Goal: Information Seeking & Learning: Learn about a topic

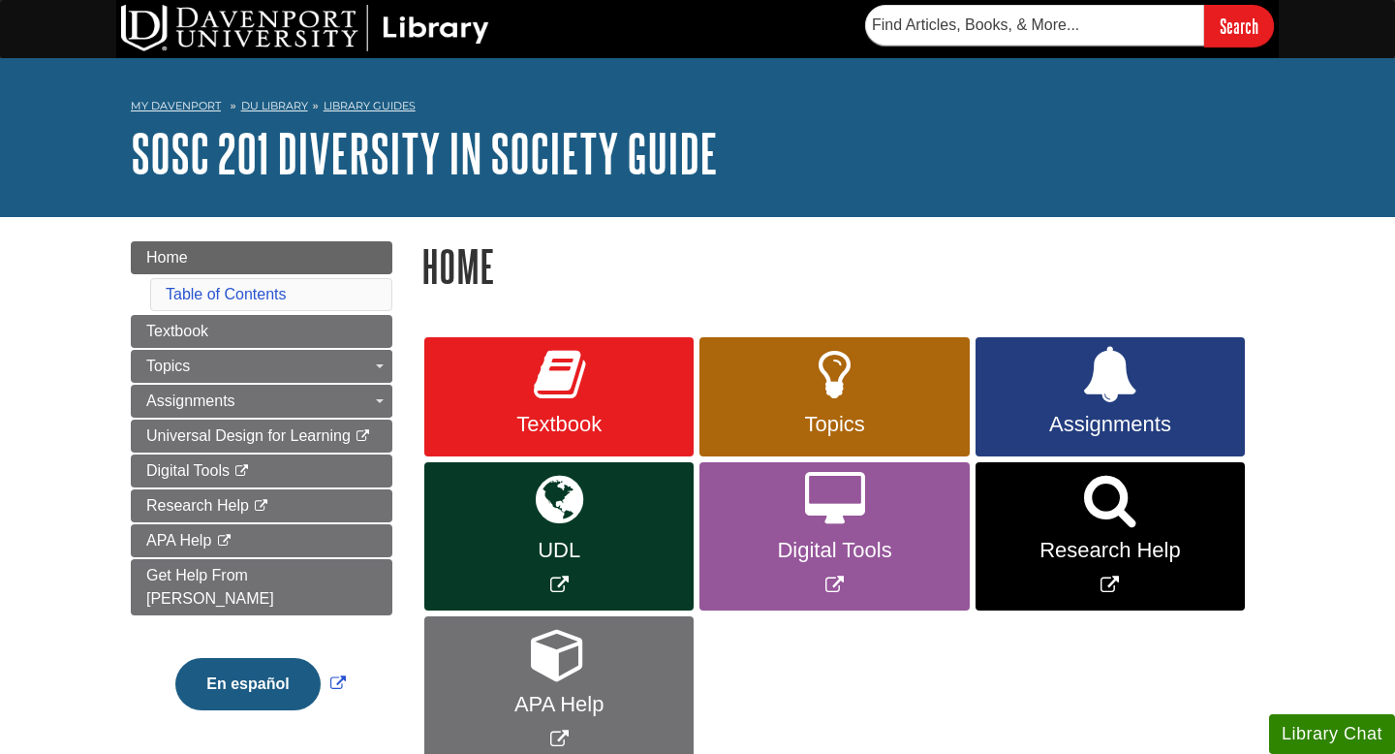
scroll to position [149, 0]
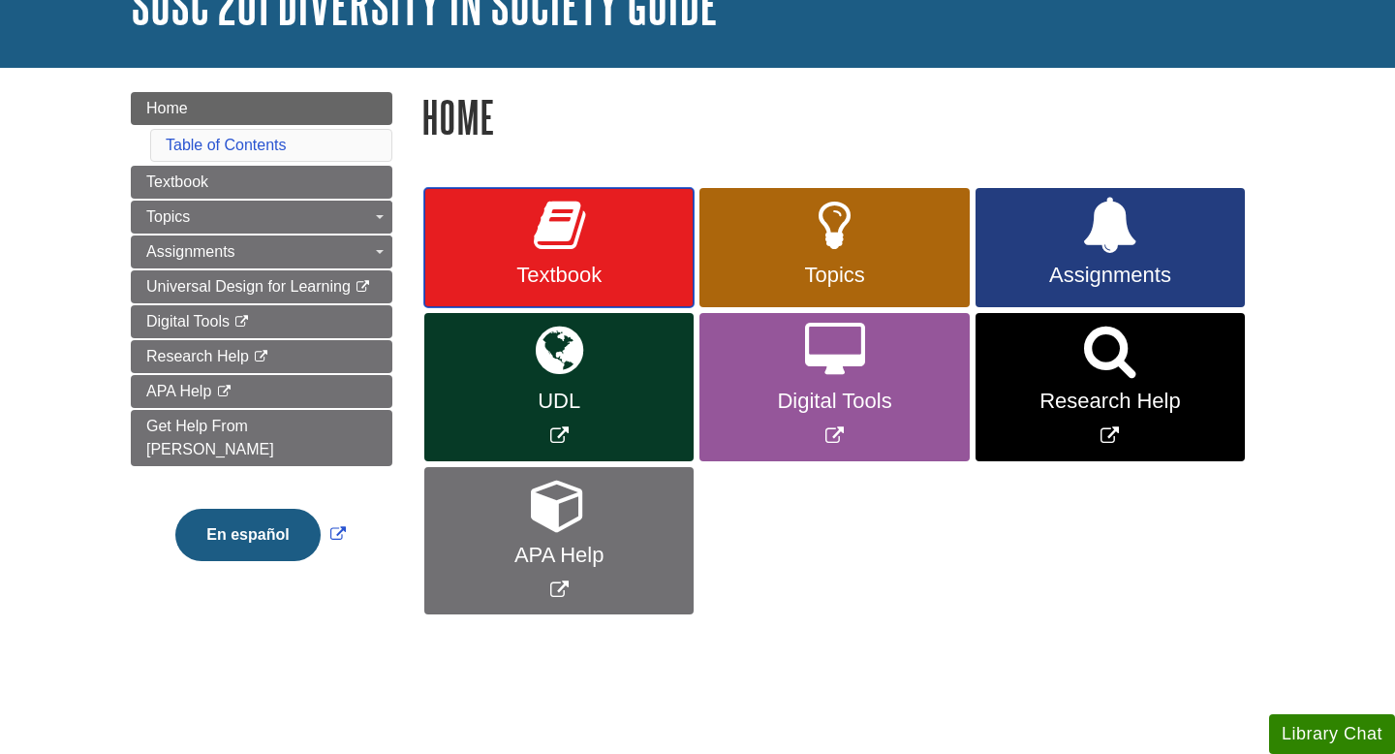
click at [600, 271] on span "Textbook" at bounding box center [559, 275] width 240 height 25
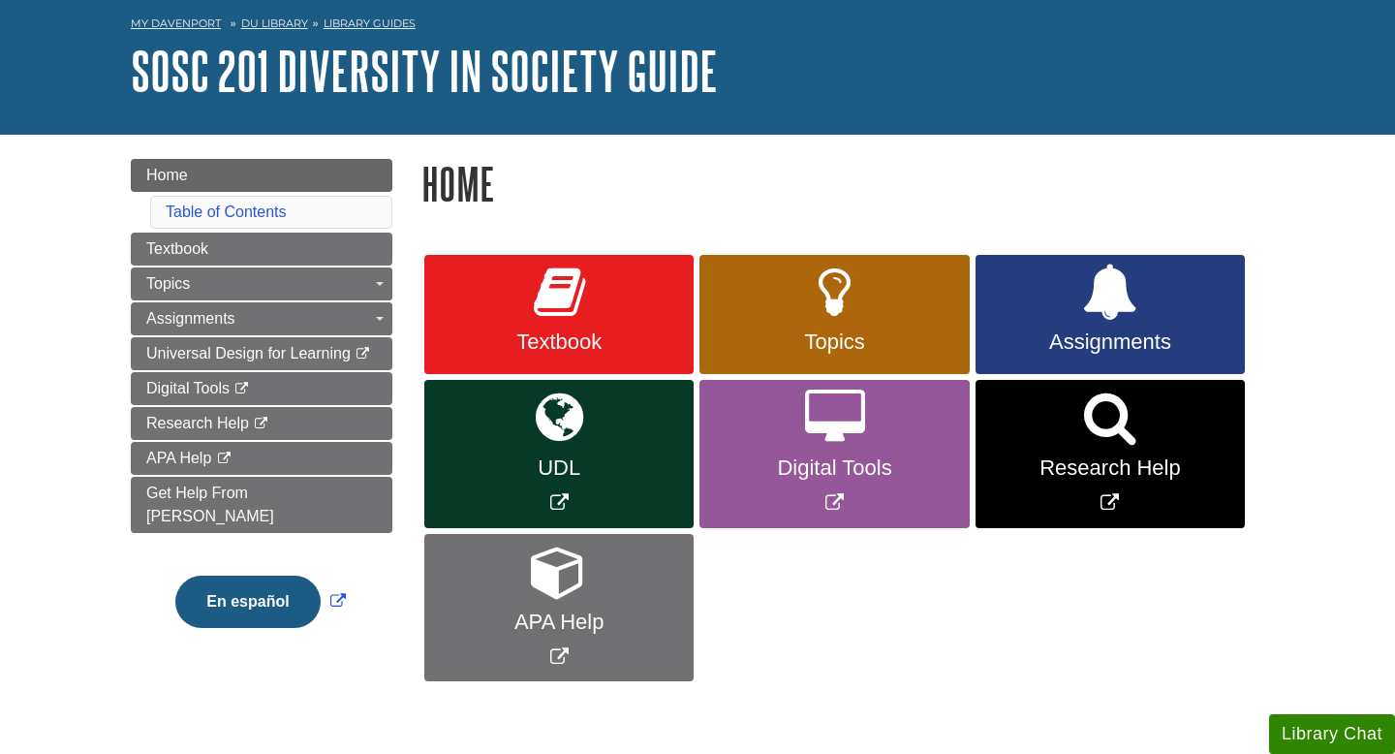
scroll to position [97, 0]
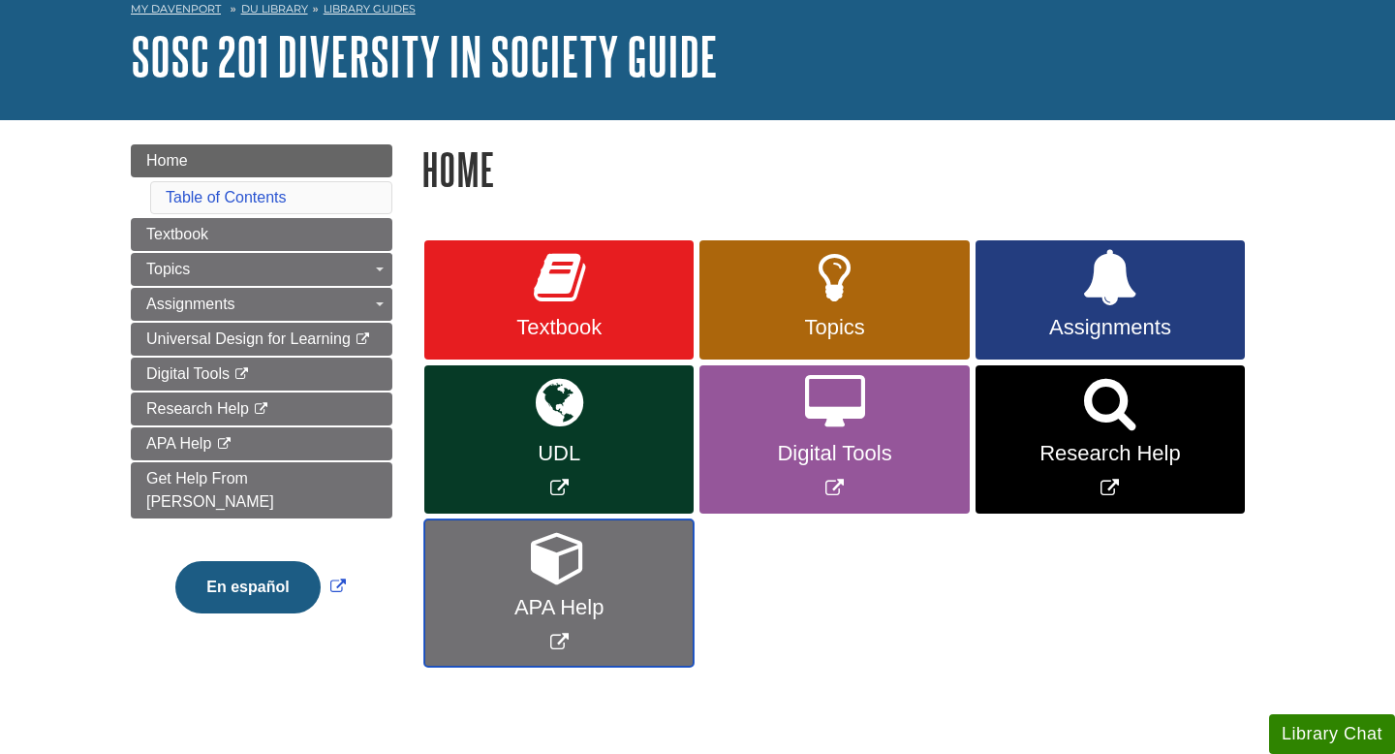
click at [500, 573] on link "APA Help" at bounding box center [558, 593] width 269 height 148
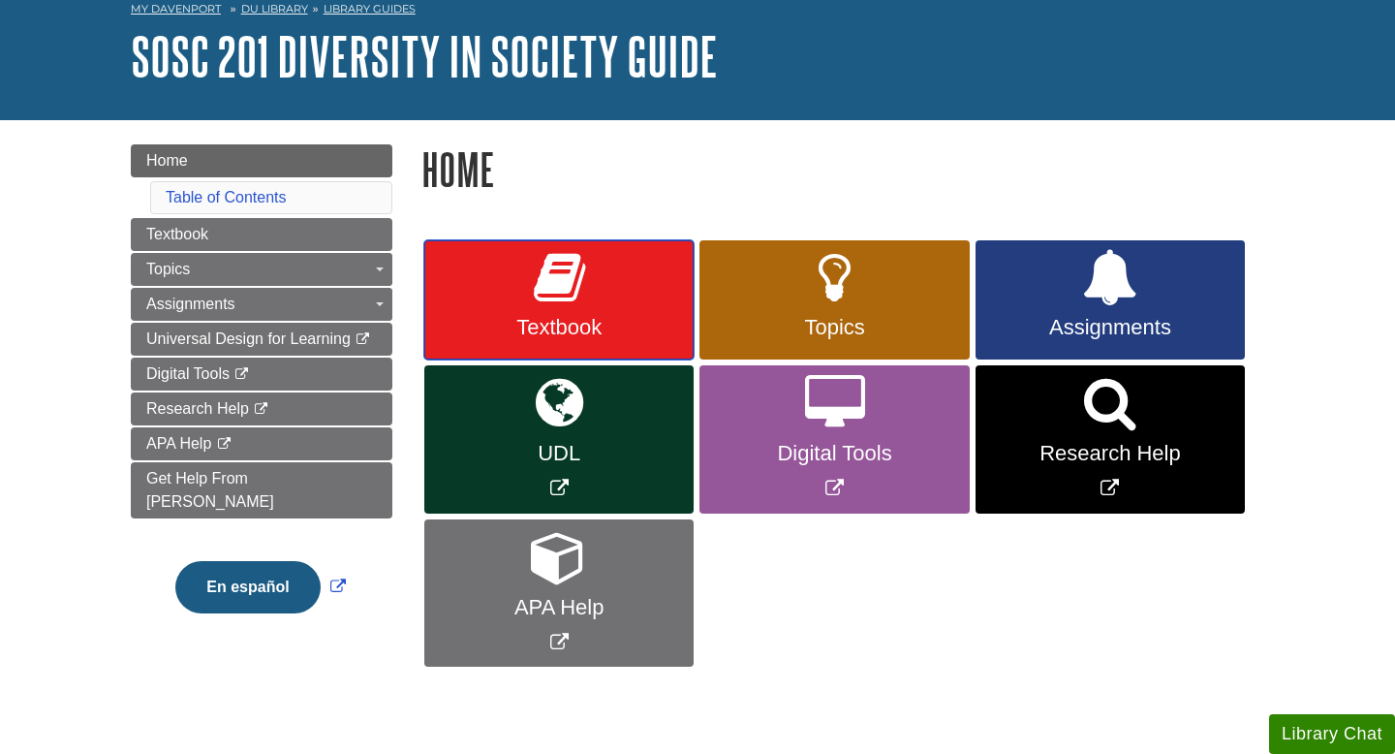
click at [530, 336] on span "Textbook" at bounding box center [559, 327] width 240 height 25
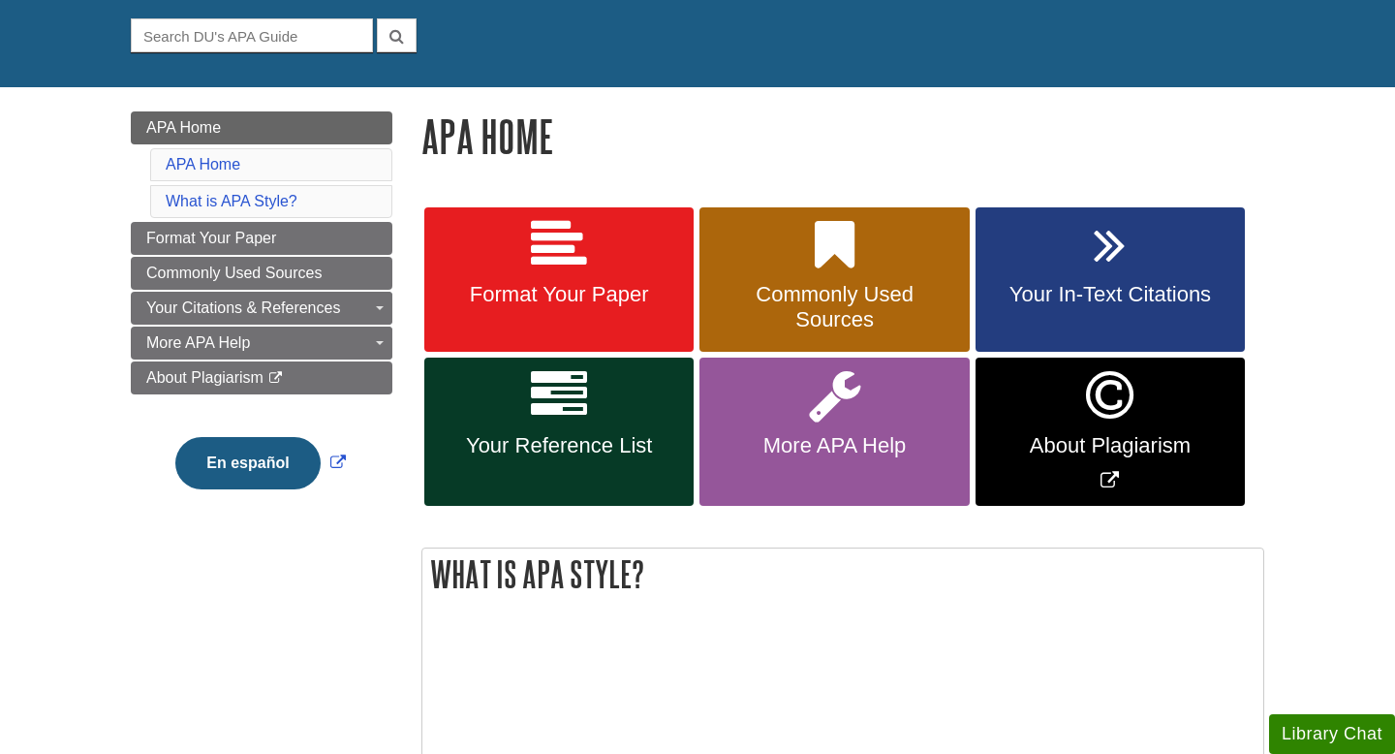
scroll to position [182, 0]
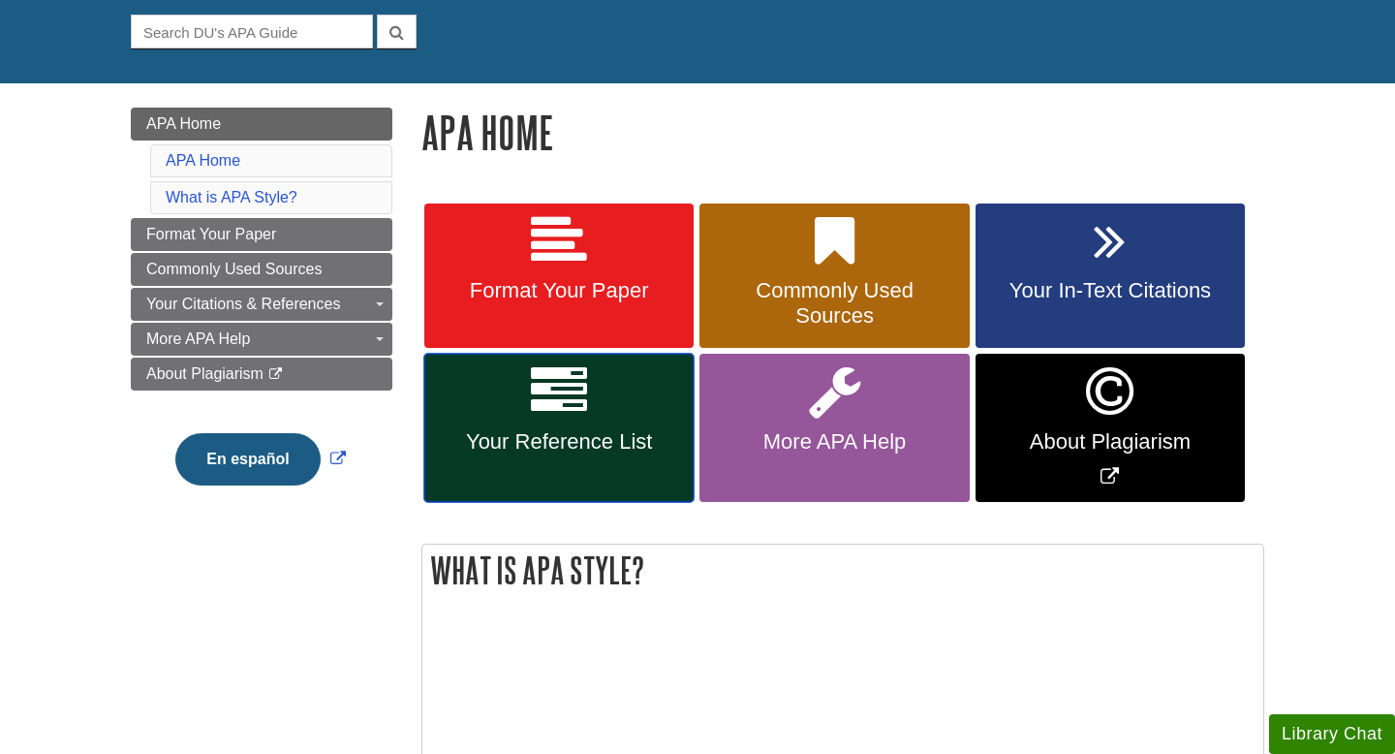
click at [550, 431] on span "Your Reference List" at bounding box center [559, 441] width 240 height 25
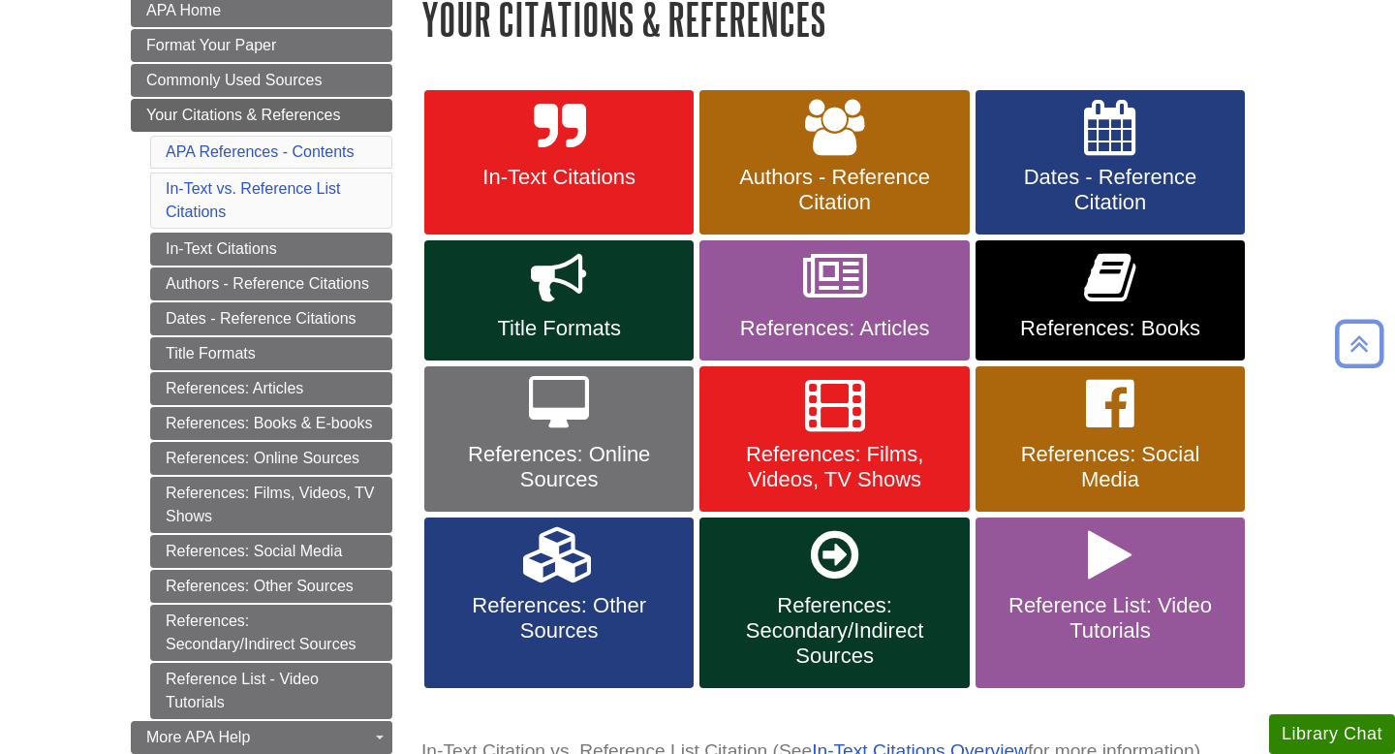
scroll to position [310, 0]
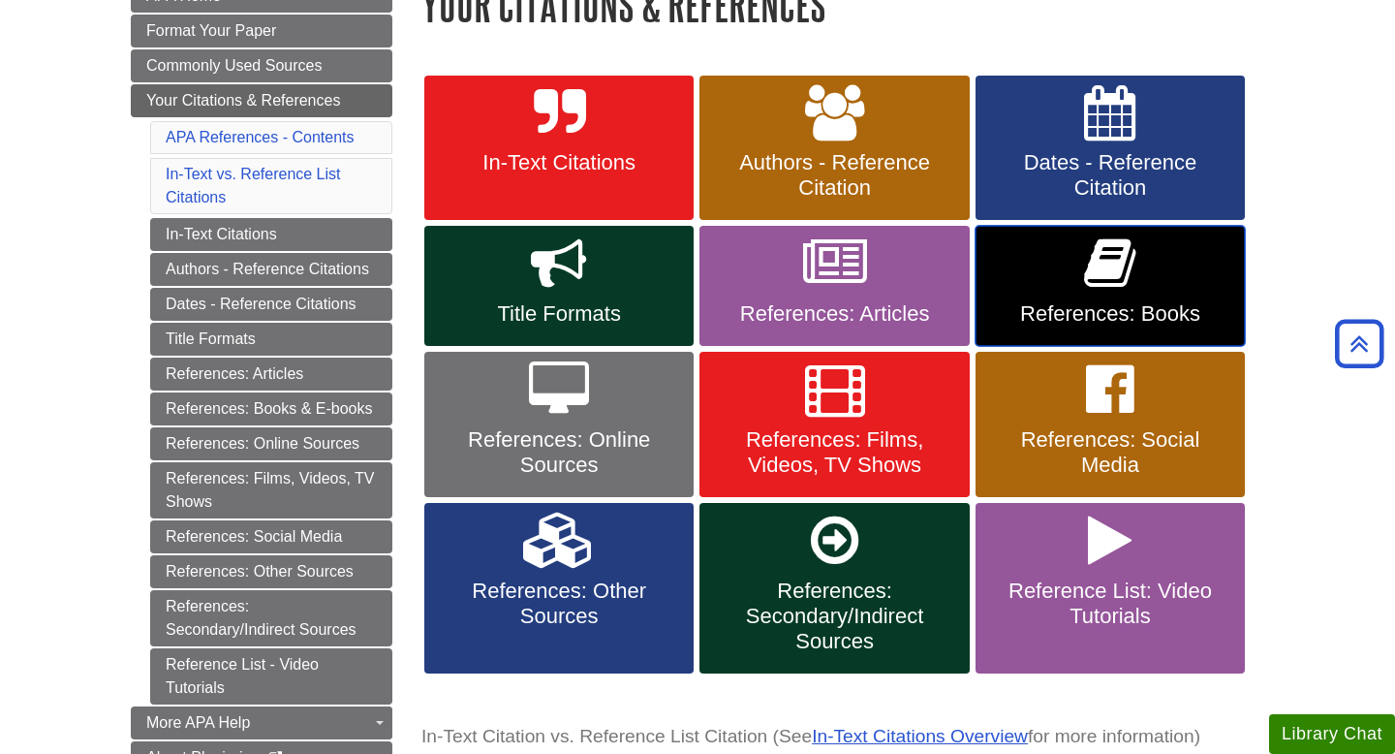
click at [1091, 310] on span "References: Books" at bounding box center [1110, 313] width 240 height 25
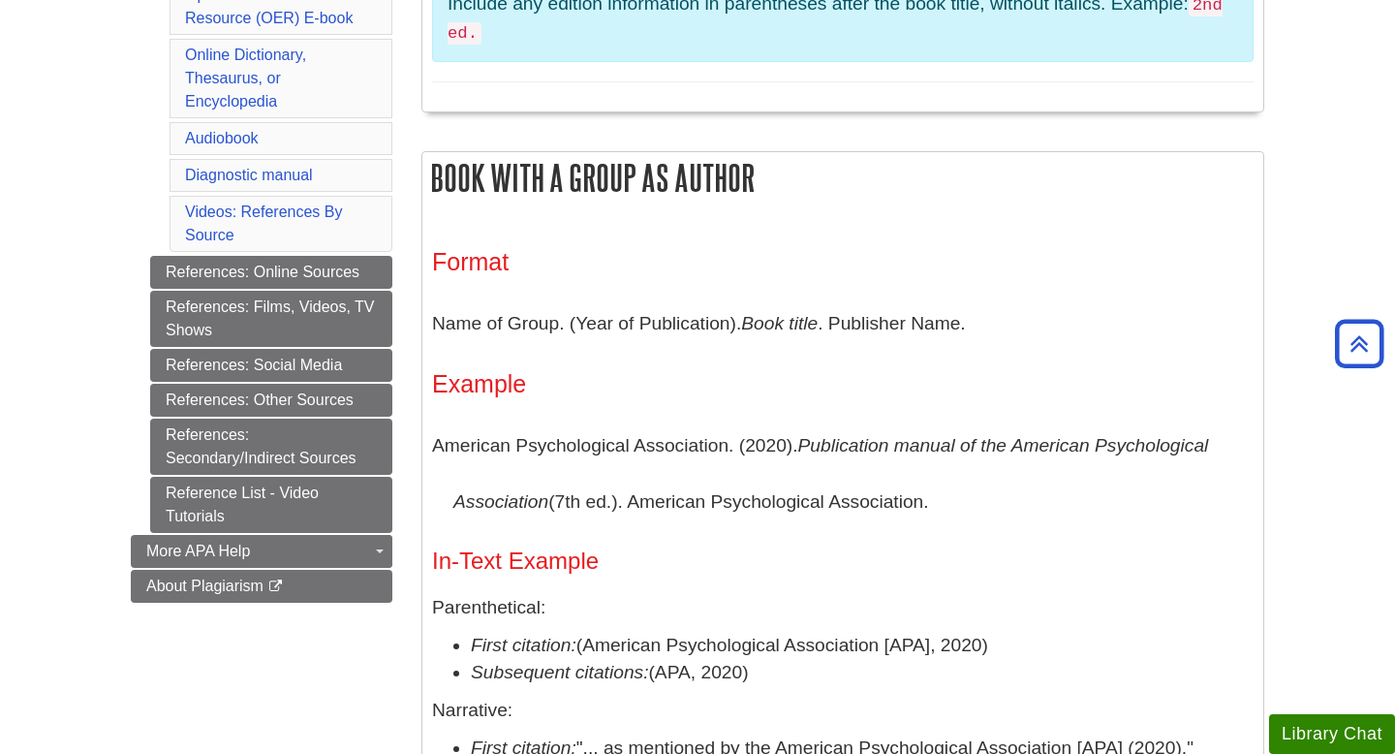
scroll to position [801, 0]
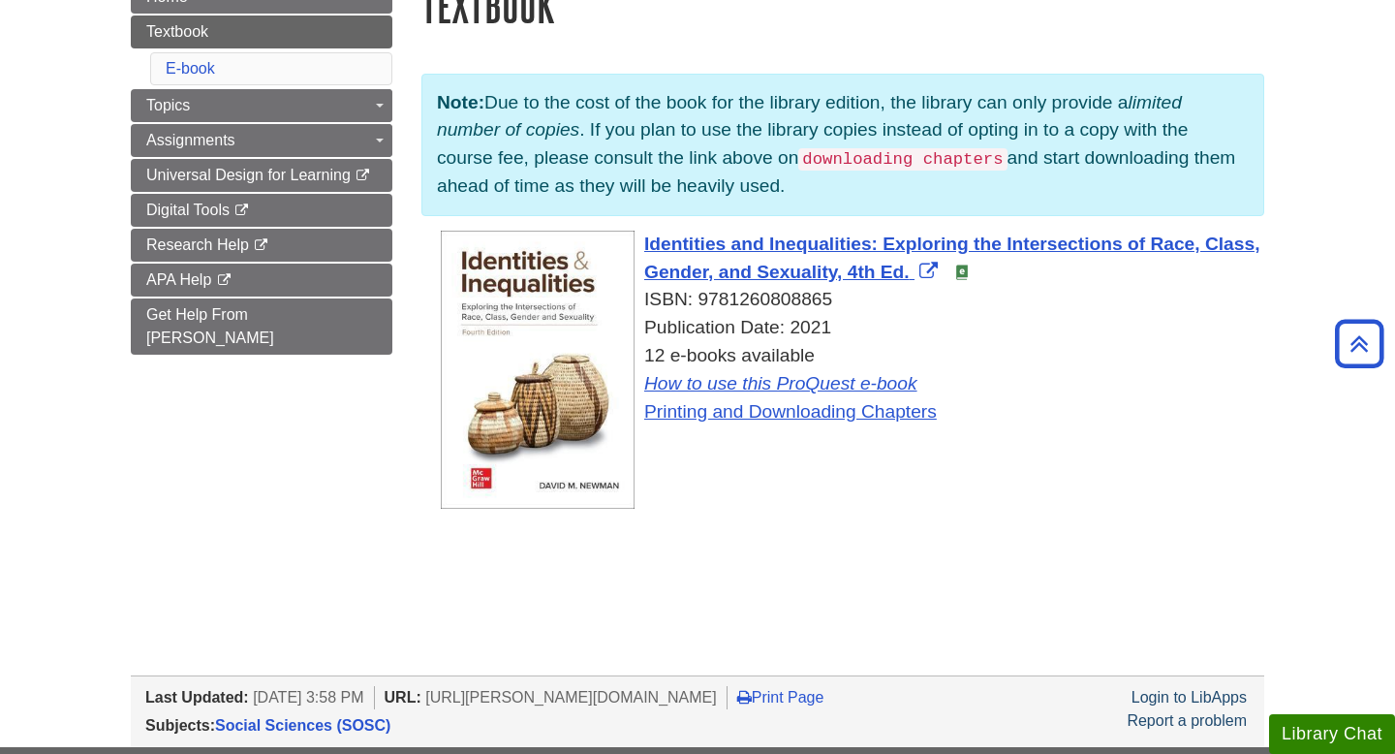
scroll to position [254, 0]
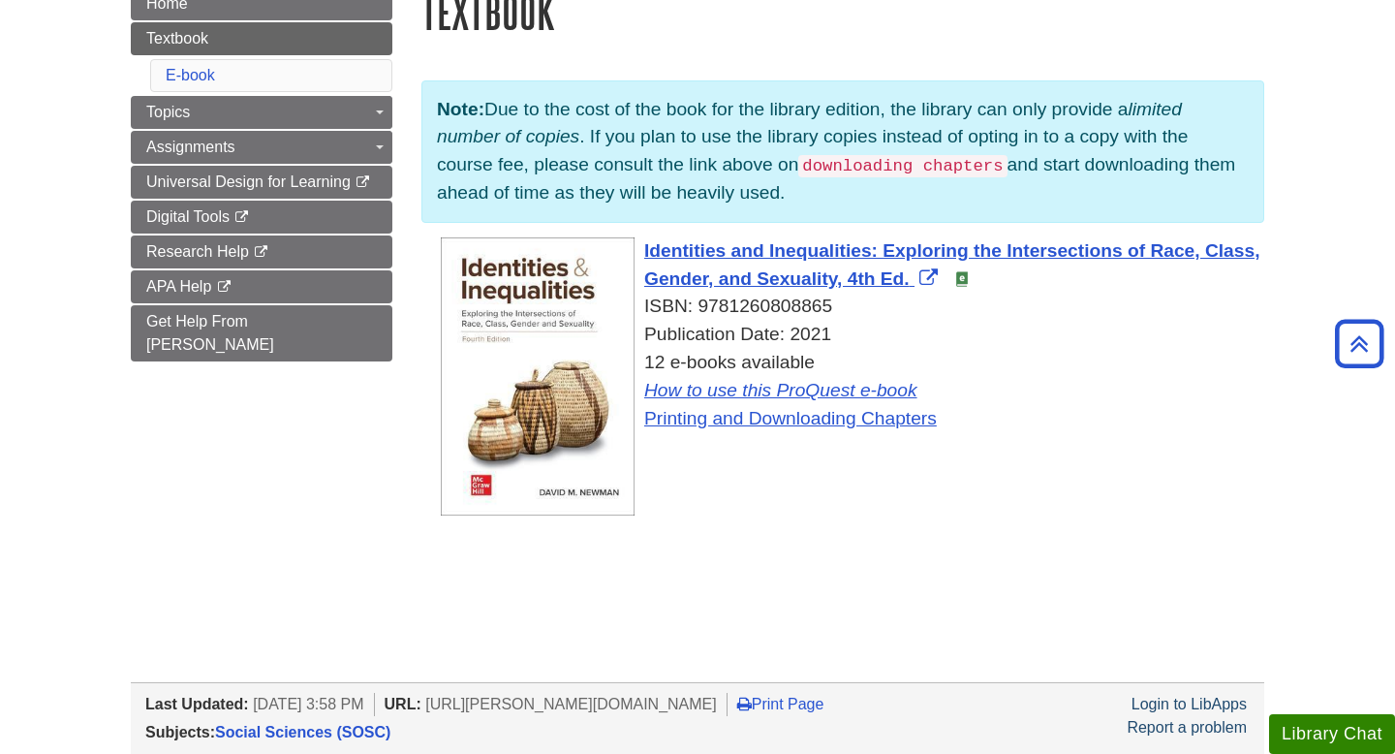
click at [964, 285] on img at bounding box center [961, 278] width 15 height 15
click at [961, 281] on img at bounding box center [961, 278] width 15 height 15
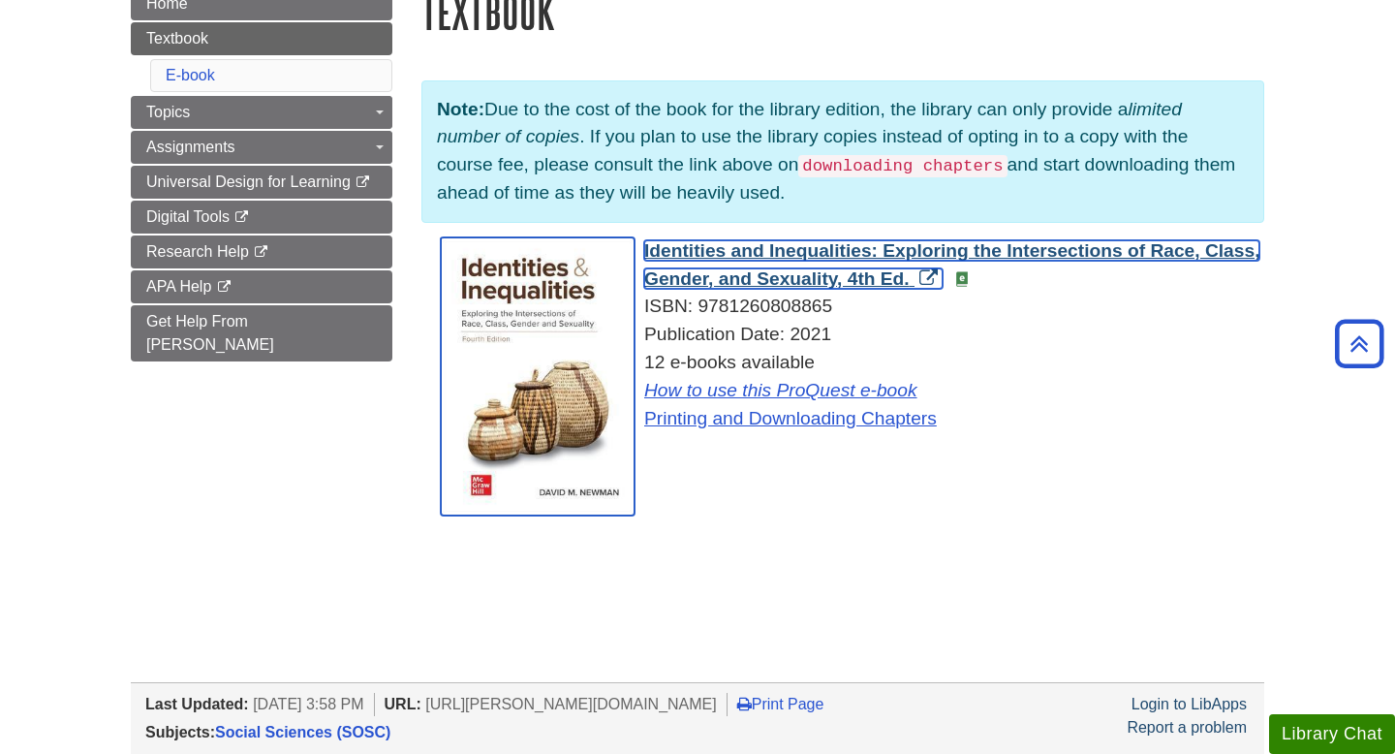
click at [928, 280] on link "Identities and Inequalities: Exploring the Intersections of Race, Class, Gender…" at bounding box center [951, 264] width 615 height 48
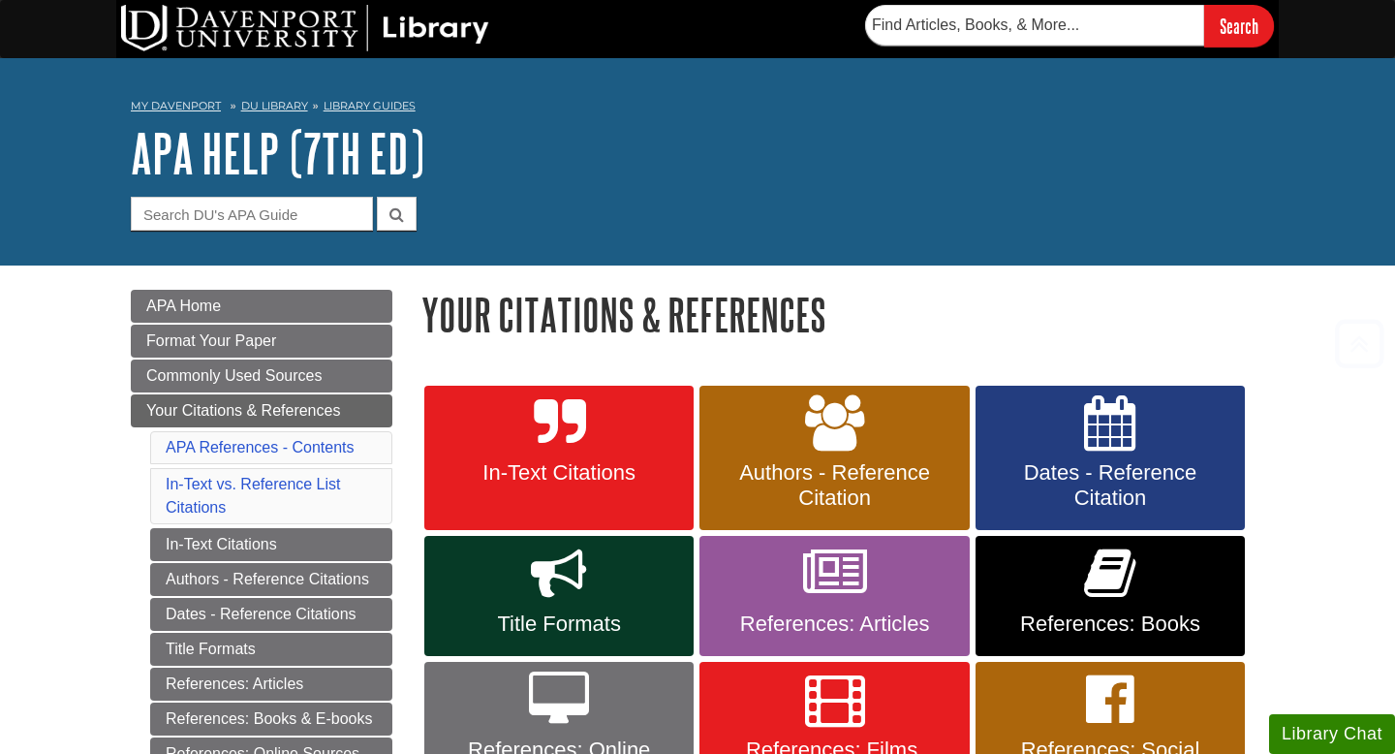
scroll to position [310, 0]
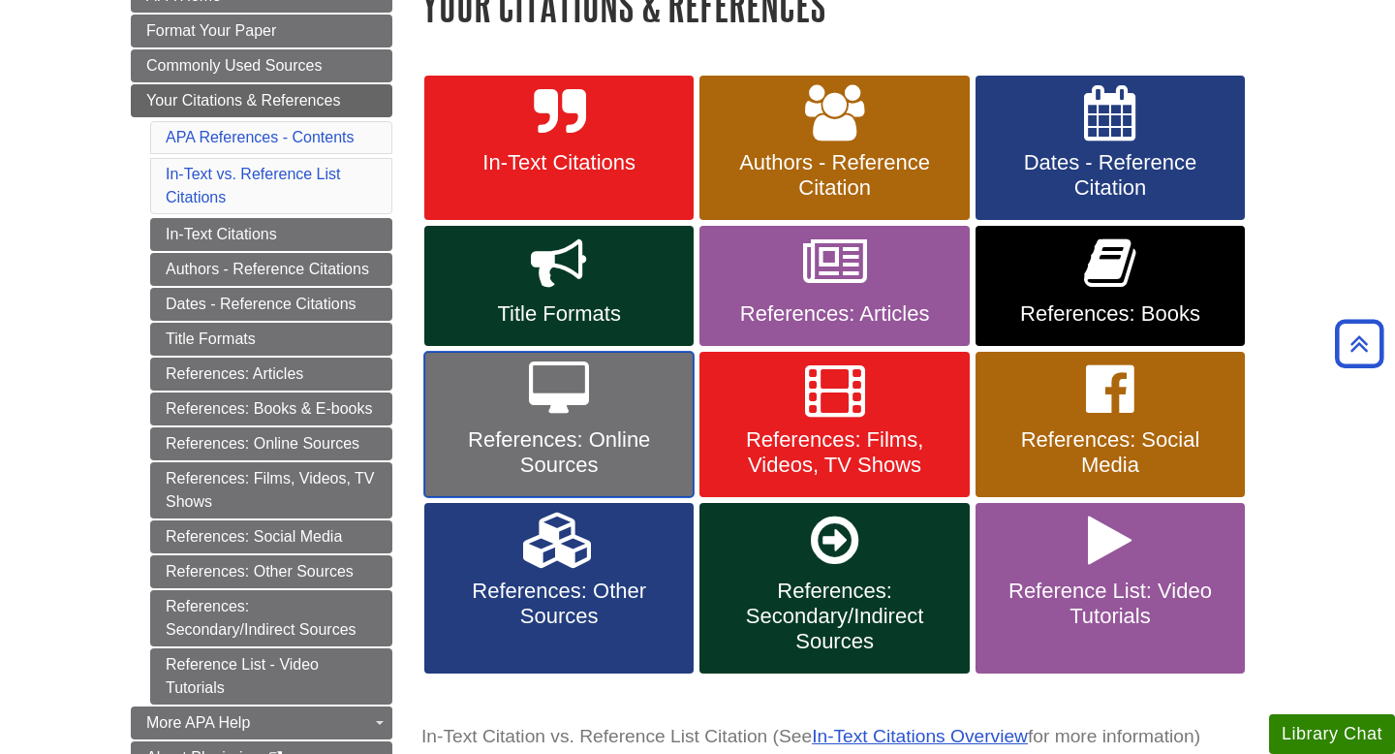
click at [568, 440] on span "References: Online Sources" at bounding box center [559, 452] width 240 height 50
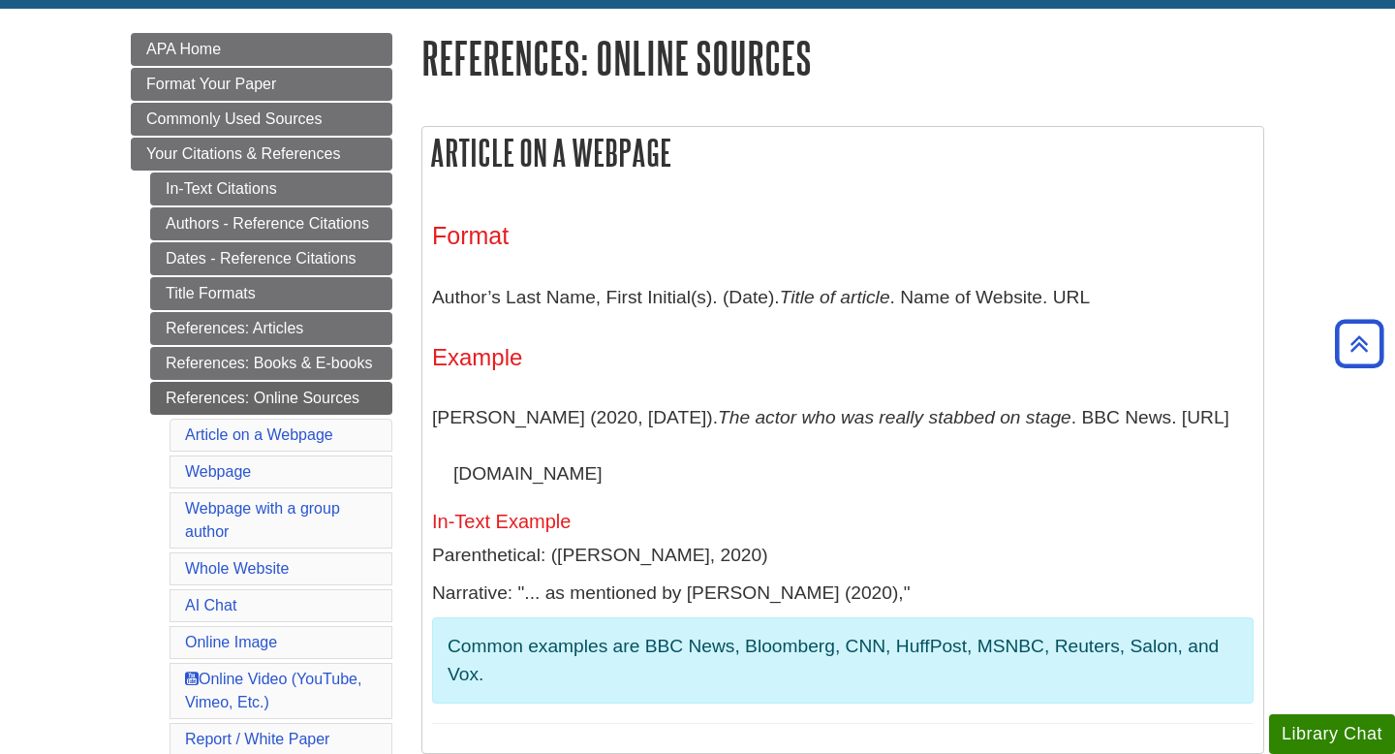
scroll to position [252, 0]
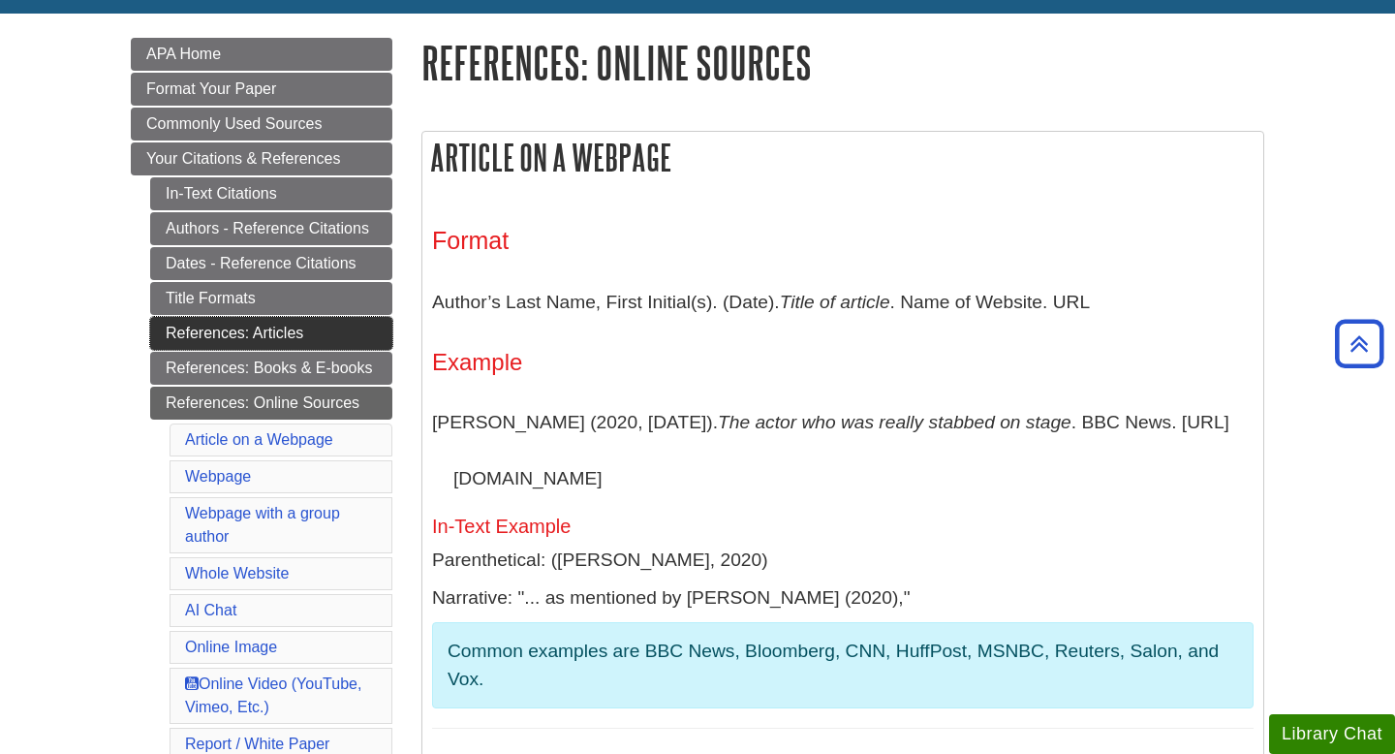
click at [244, 342] on link "References: Articles" at bounding box center [271, 333] width 242 height 33
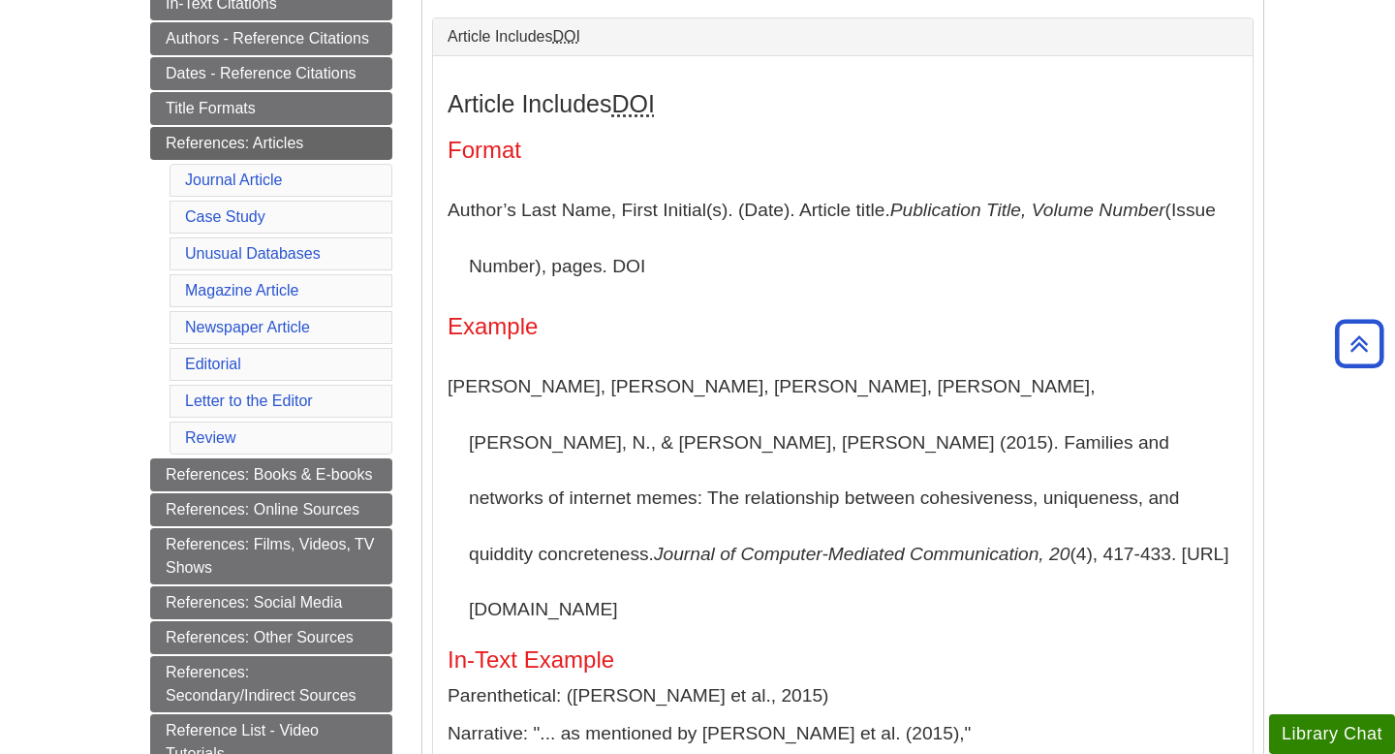
scroll to position [414, 0]
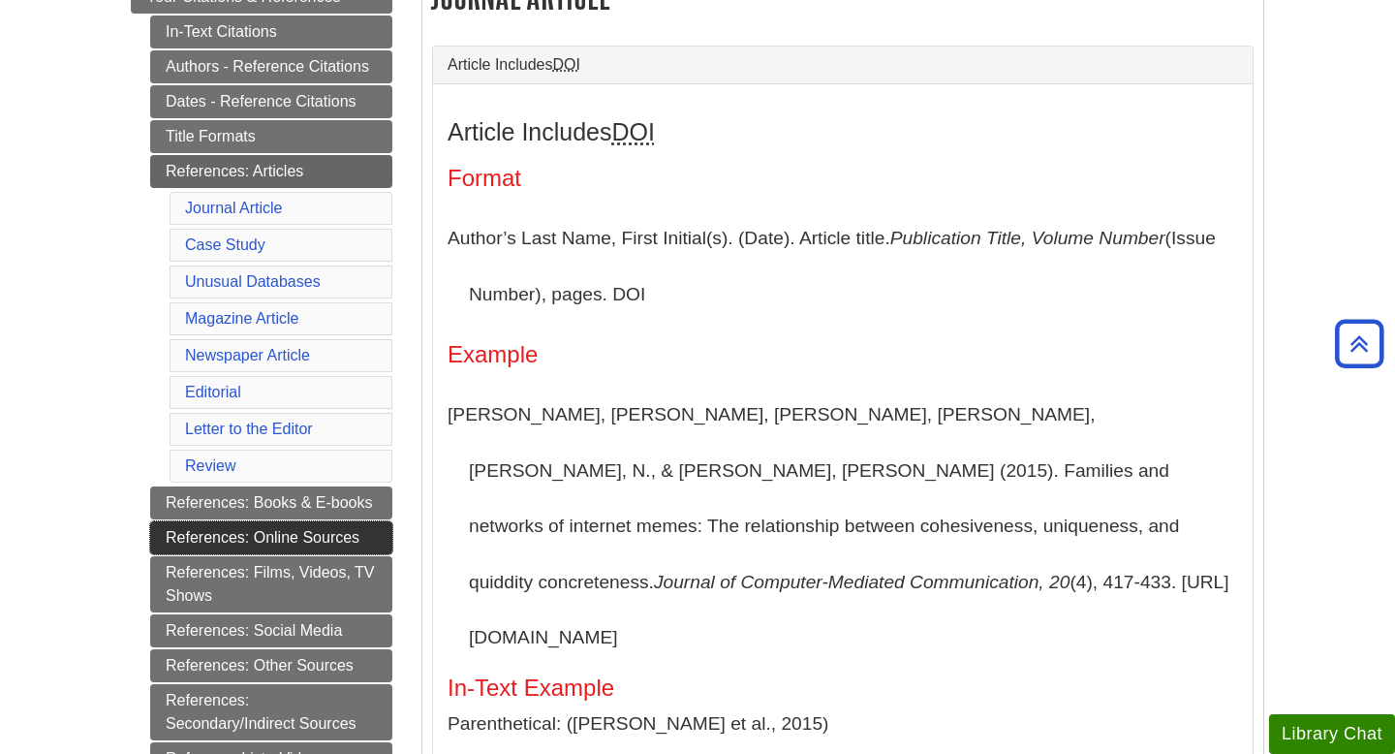
click at [259, 543] on link "References: Online Sources" at bounding box center [271, 537] width 242 height 33
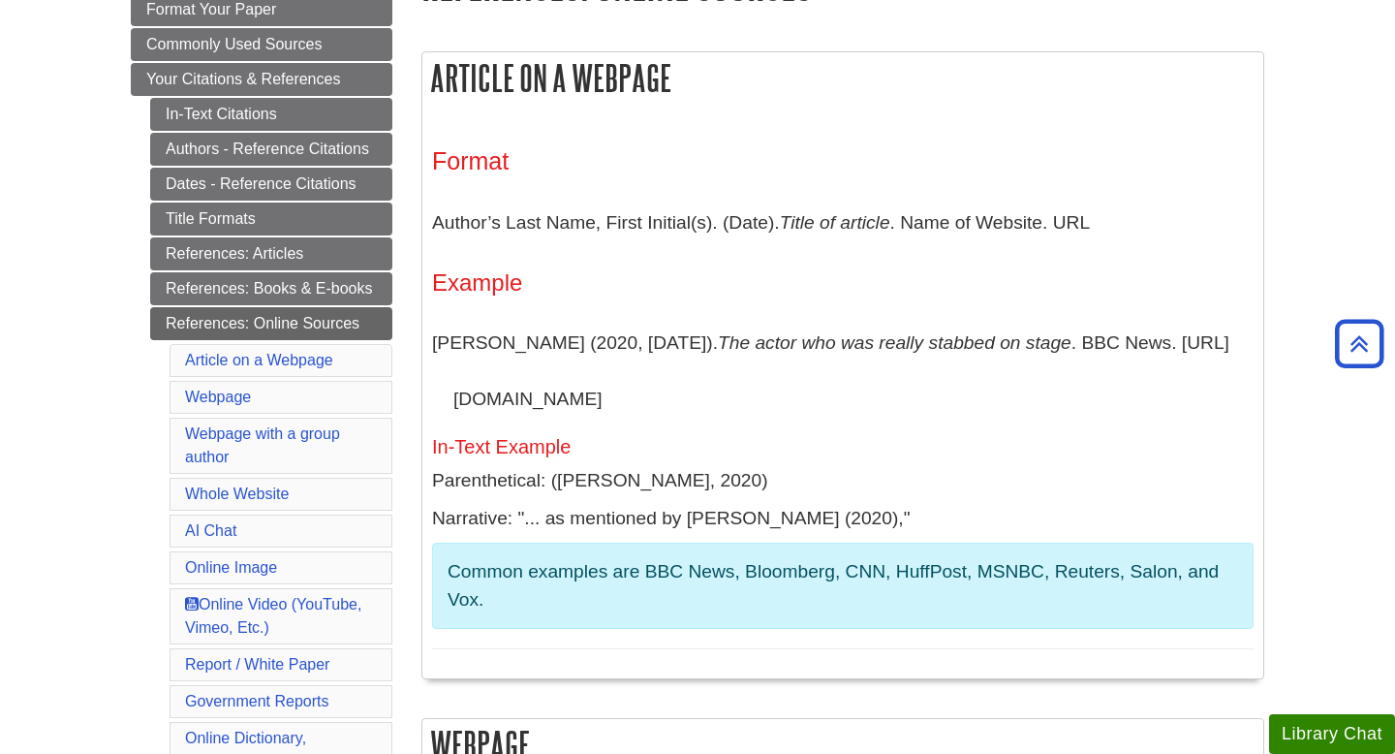
scroll to position [333, 0]
